Goal: Task Accomplishment & Management: Use online tool/utility

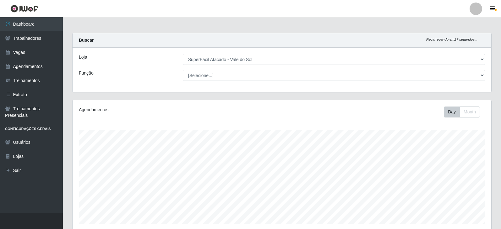
select select "502"
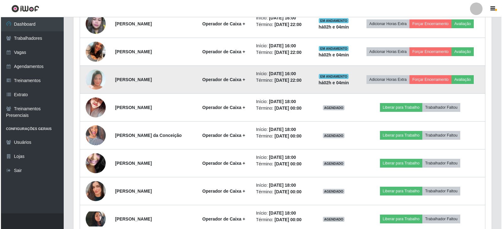
scroll to position [327, 0]
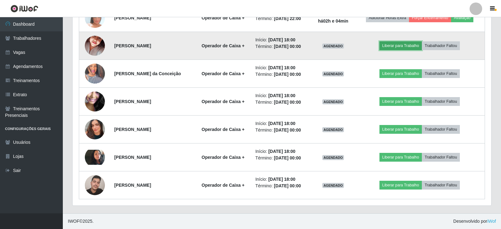
click at [395, 48] on button "Liberar para Trabalho" at bounding box center [400, 45] width 42 height 9
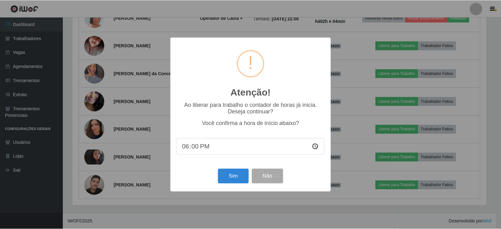
scroll to position [130, 415]
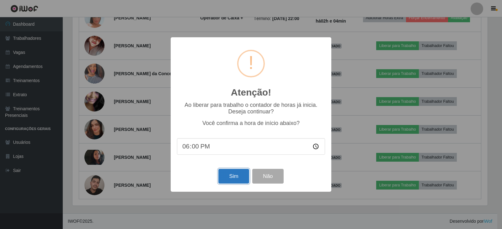
click at [238, 177] on button "Sim" at bounding box center [233, 176] width 30 height 15
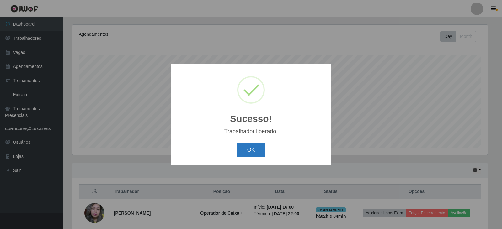
click at [251, 146] on button "OK" at bounding box center [251, 150] width 29 height 15
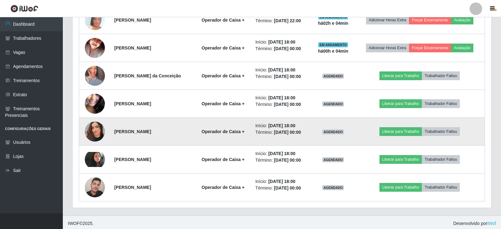
scroll to position [327, 0]
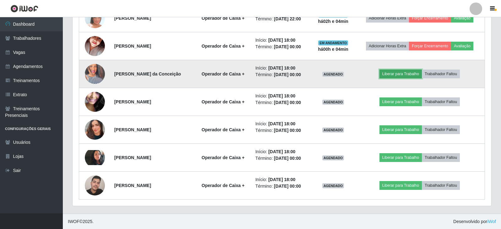
click at [414, 77] on button "Liberar para Trabalho" at bounding box center [400, 74] width 42 height 9
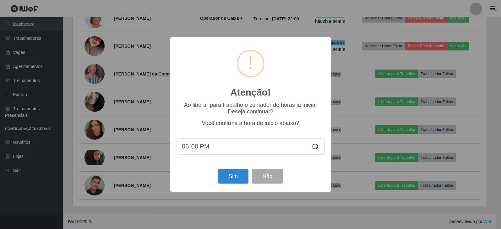
scroll to position [130, 415]
click at [237, 176] on button "Sim" at bounding box center [233, 176] width 30 height 15
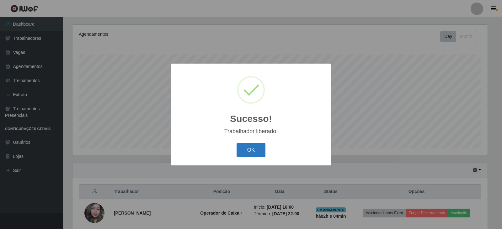
click at [261, 153] on button "OK" at bounding box center [251, 150] width 29 height 15
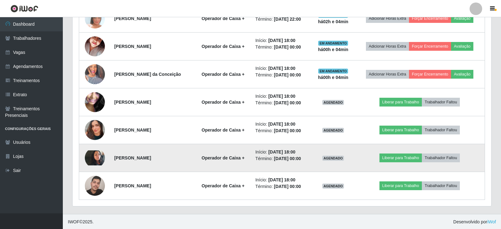
scroll to position [327, 0]
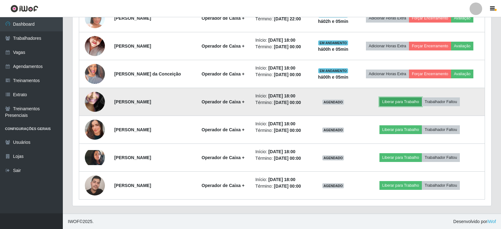
click at [396, 103] on button "Liberar para Trabalho" at bounding box center [400, 102] width 42 height 9
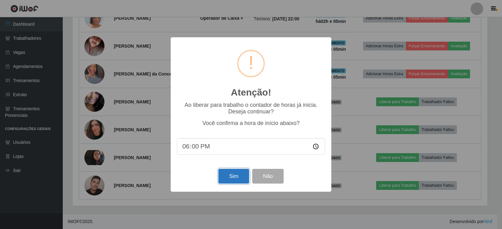
click at [227, 180] on button "Sim" at bounding box center [233, 176] width 30 height 15
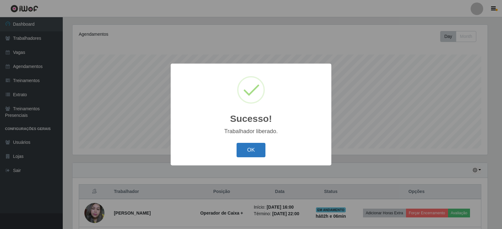
click at [248, 149] on button "OK" at bounding box center [251, 150] width 29 height 15
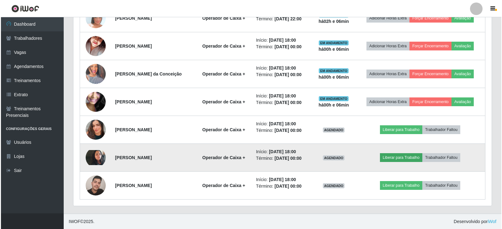
scroll to position [327, 0]
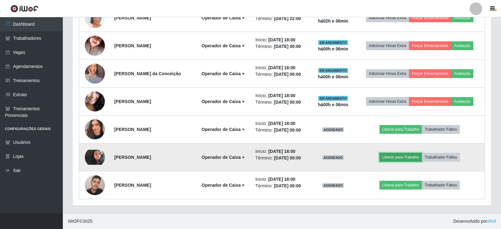
click at [404, 156] on button "Liberar para Trabalho" at bounding box center [400, 157] width 42 height 9
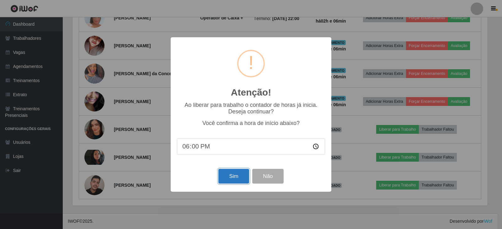
click at [229, 177] on button "Sim" at bounding box center [233, 176] width 30 height 15
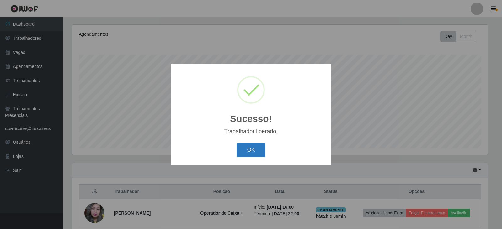
click at [251, 149] on button "OK" at bounding box center [251, 150] width 29 height 15
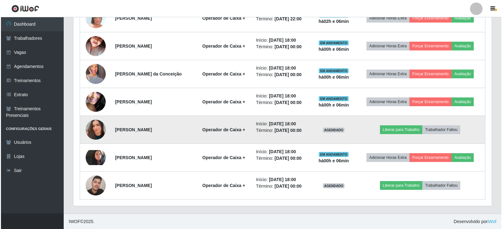
scroll to position [327, 0]
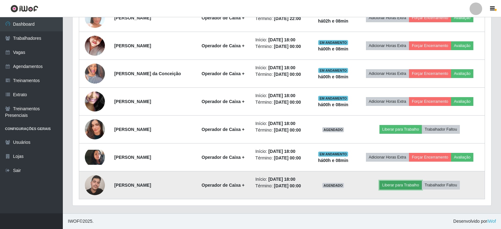
click at [390, 189] on button "Liberar para Trabalho" at bounding box center [400, 185] width 42 height 9
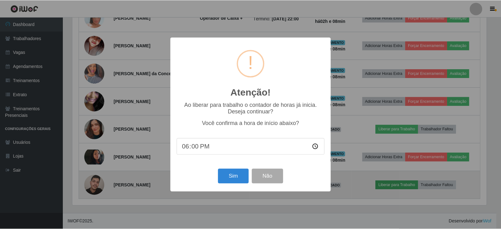
scroll to position [130, 415]
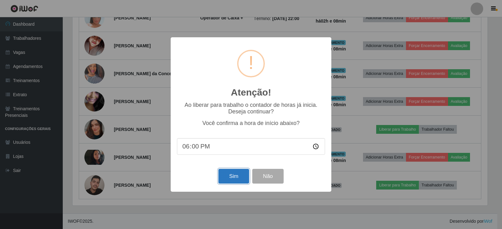
click at [236, 176] on button "Sim" at bounding box center [233, 176] width 30 height 15
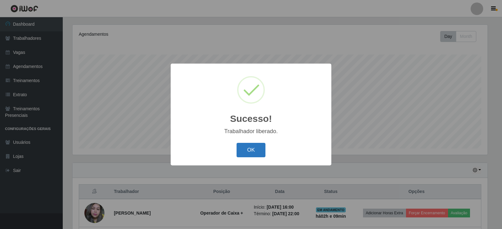
click at [252, 152] on button "OK" at bounding box center [251, 150] width 29 height 15
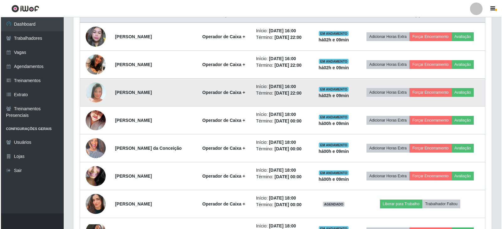
scroll to position [327, 0]
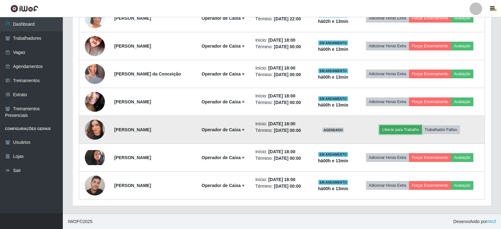
click at [410, 129] on button "Liberar para Trabalho" at bounding box center [400, 130] width 42 height 9
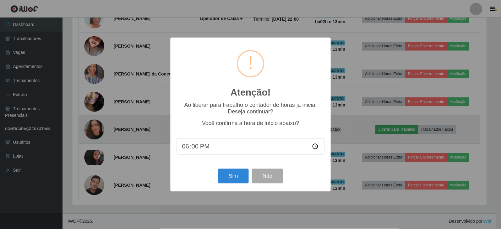
scroll to position [130, 415]
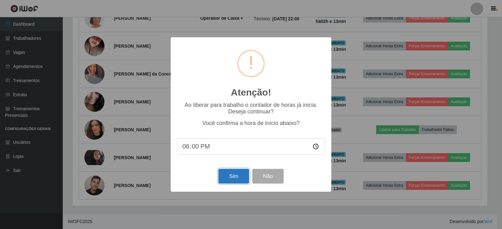
click at [239, 181] on button "Sim" at bounding box center [233, 176] width 30 height 15
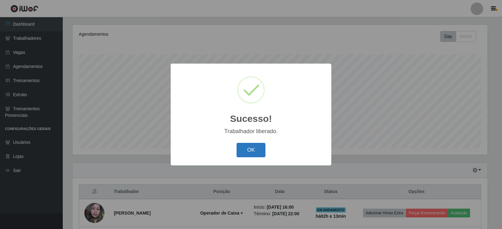
click at [253, 148] on button "OK" at bounding box center [251, 150] width 29 height 15
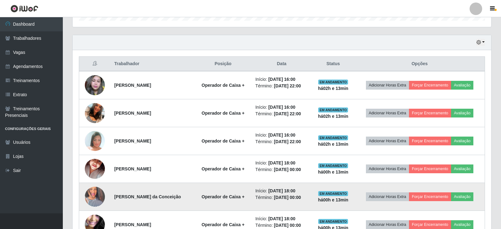
scroll to position [202, 0]
